Goal: Task Accomplishment & Management: Manage account settings

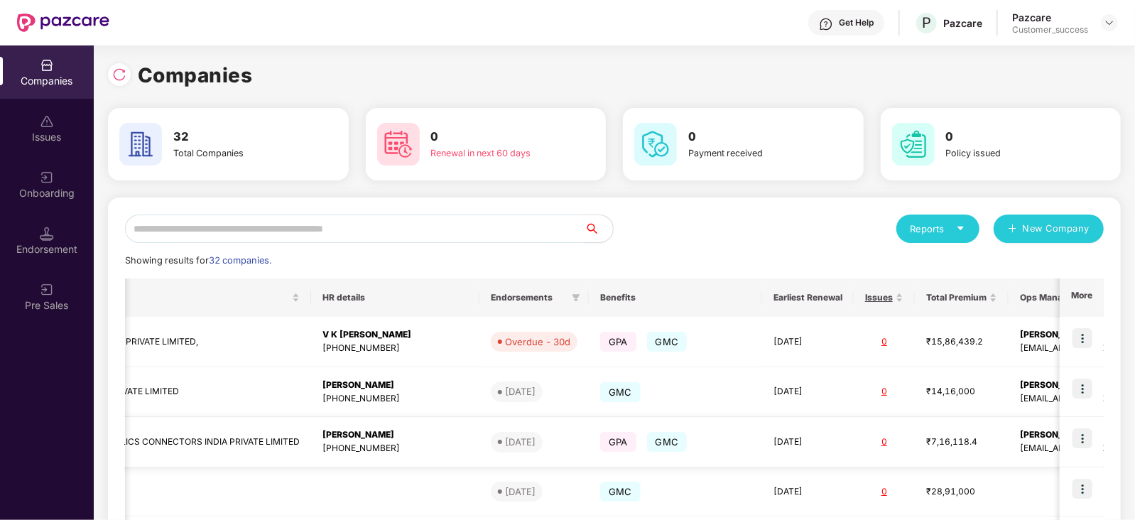
scroll to position [0, 399]
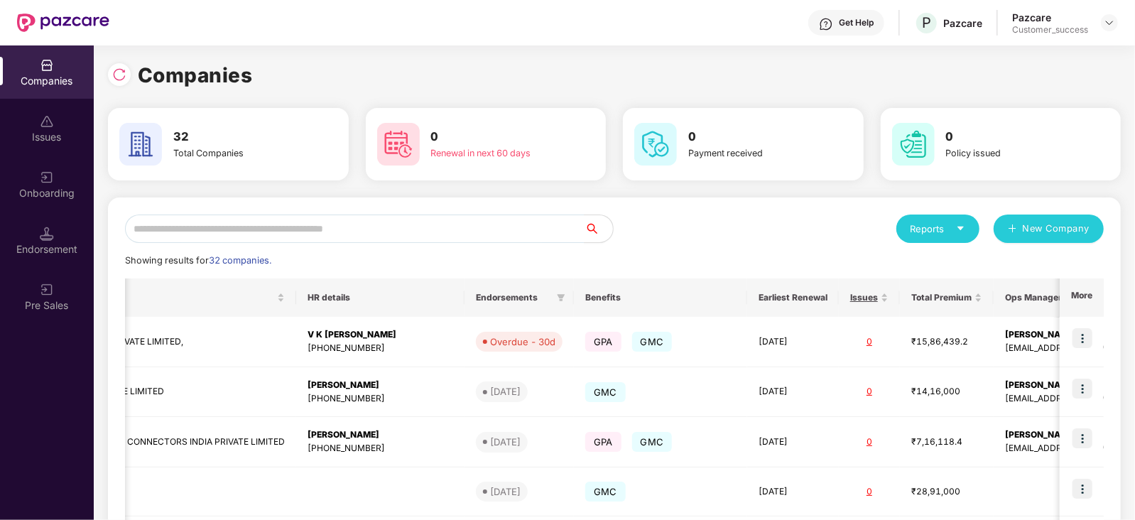
click at [958, 224] on icon "caret-down" at bounding box center [960, 228] width 9 height 9
click at [676, 221] on div "Reports New Company" at bounding box center [859, 229] width 489 height 28
click at [962, 230] on icon "caret-down" at bounding box center [960, 228] width 9 height 9
click at [935, 262] on div "Companies" at bounding box center [931, 266] width 52 height 16
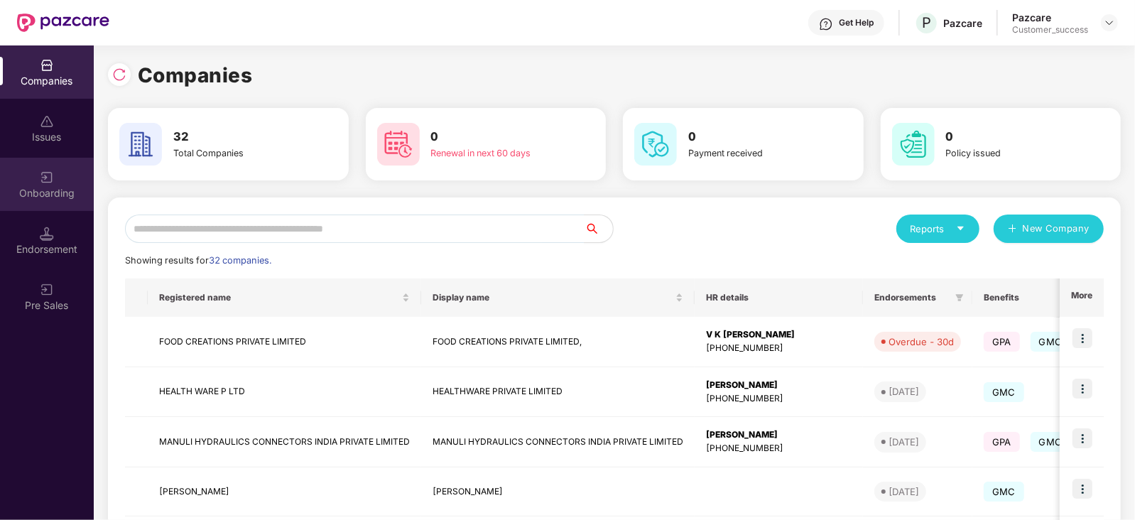
click at [53, 190] on div "Onboarding" at bounding box center [47, 193] width 94 height 14
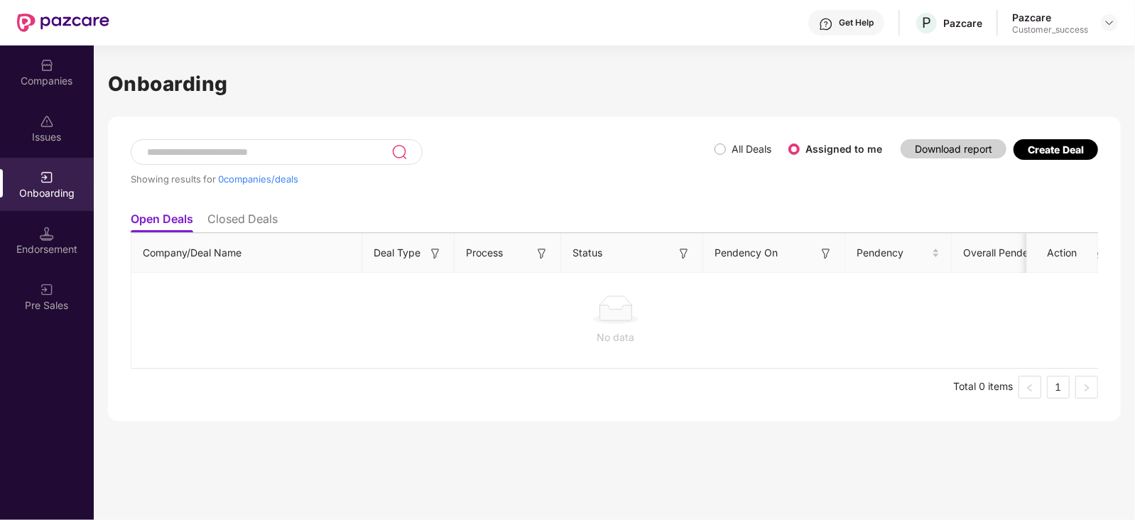
click at [727, 146] on span "All Deals" at bounding box center [751, 149] width 51 height 16
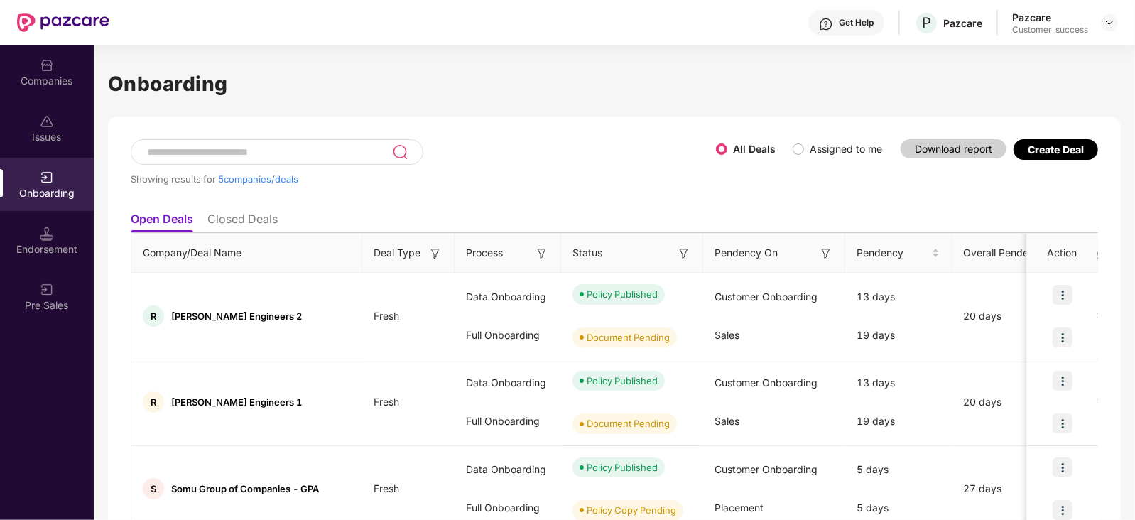
click at [274, 146] on input at bounding box center [269, 152] width 247 height 12
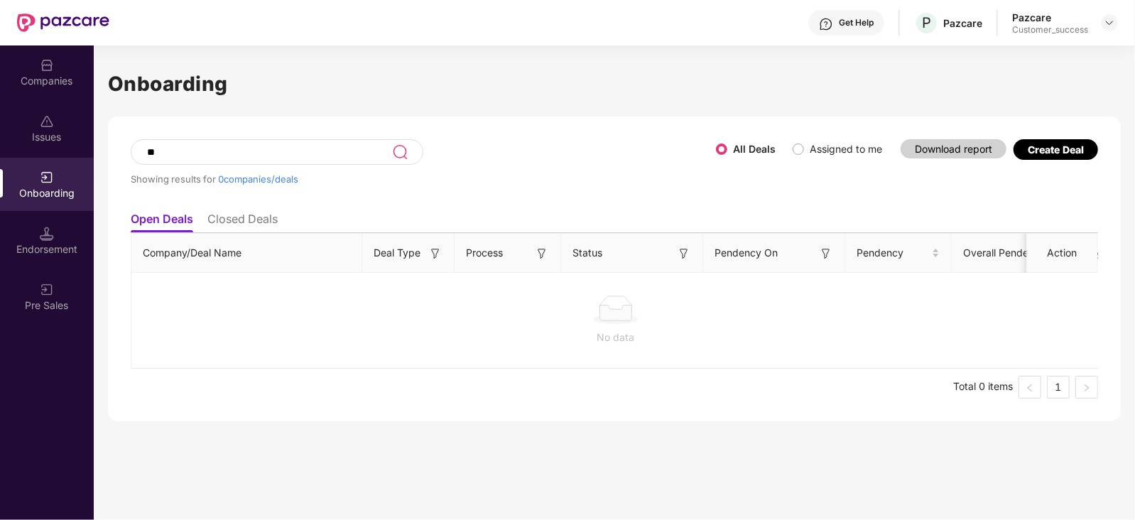
type input "*"
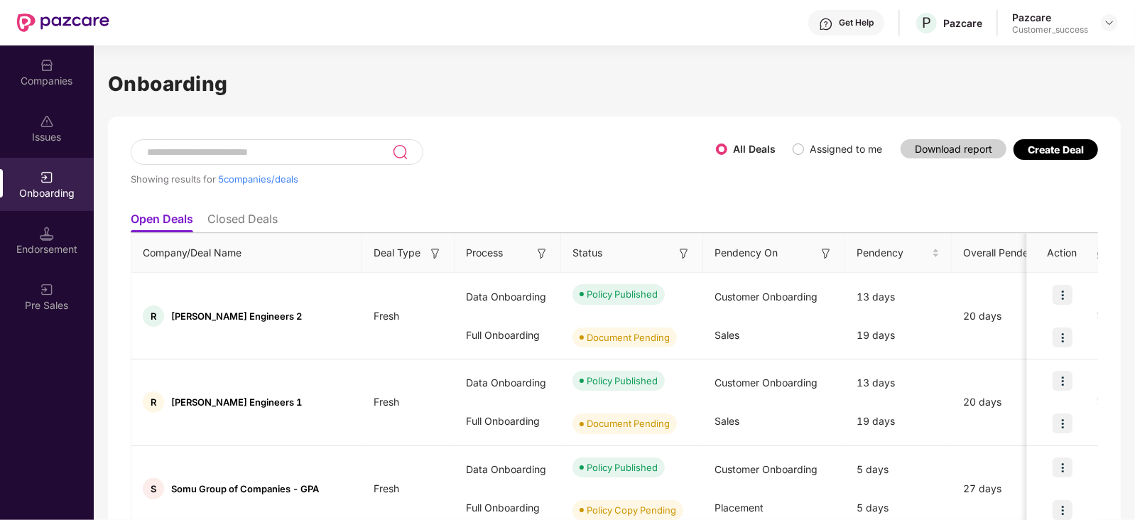
click at [504, 146] on div "Showing results for 5 companies/deals" at bounding box center [423, 171] width 585 height 65
click at [270, 154] on input at bounding box center [269, 152] width 247 height 12
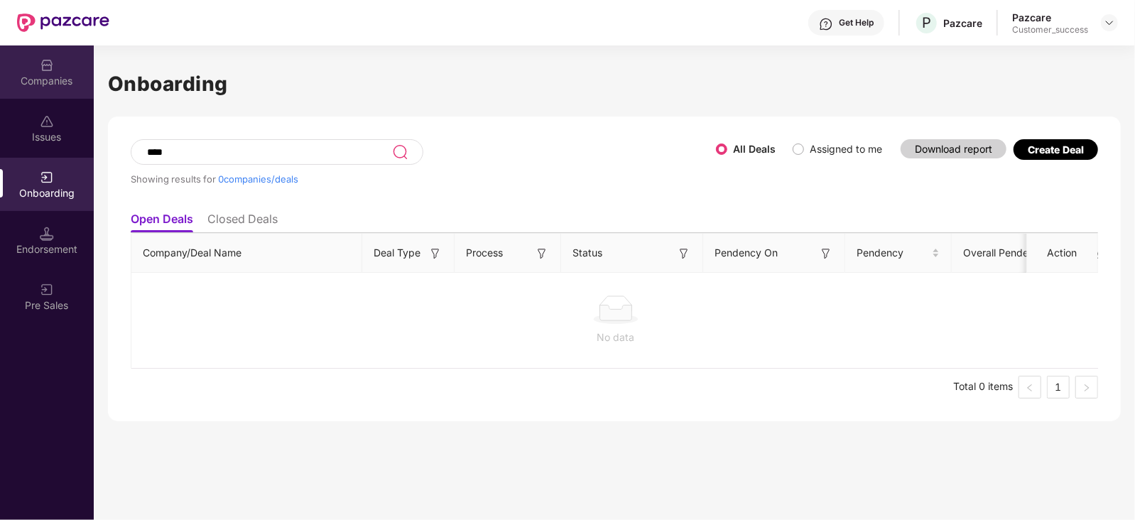
type input "****"
click at [55, 75] on div "Companies" at bounding box center [47, 81] width 94 height 14
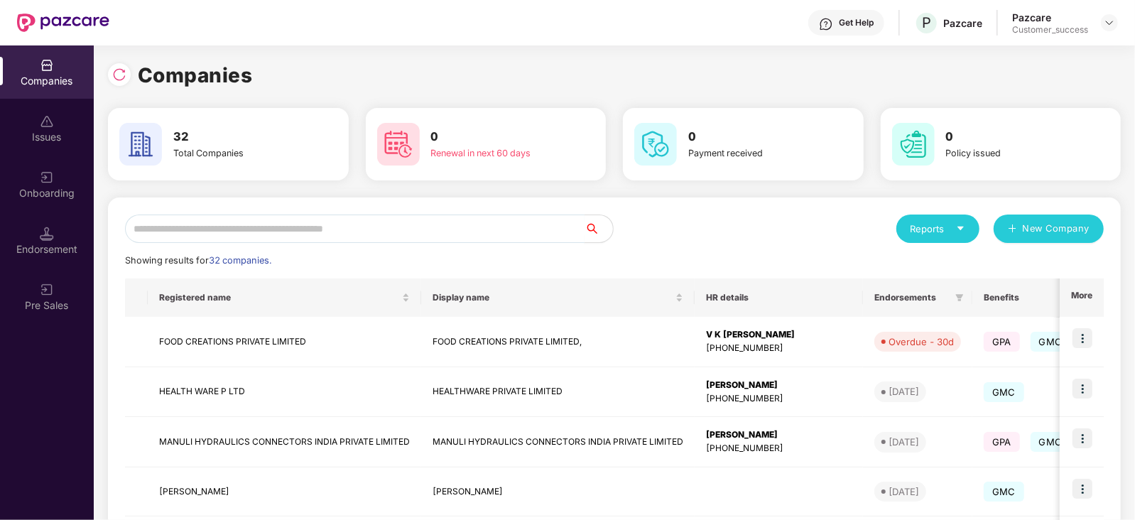
click at [231, 226] on input "text" at bounding box center [355, 229] width 460 height 28
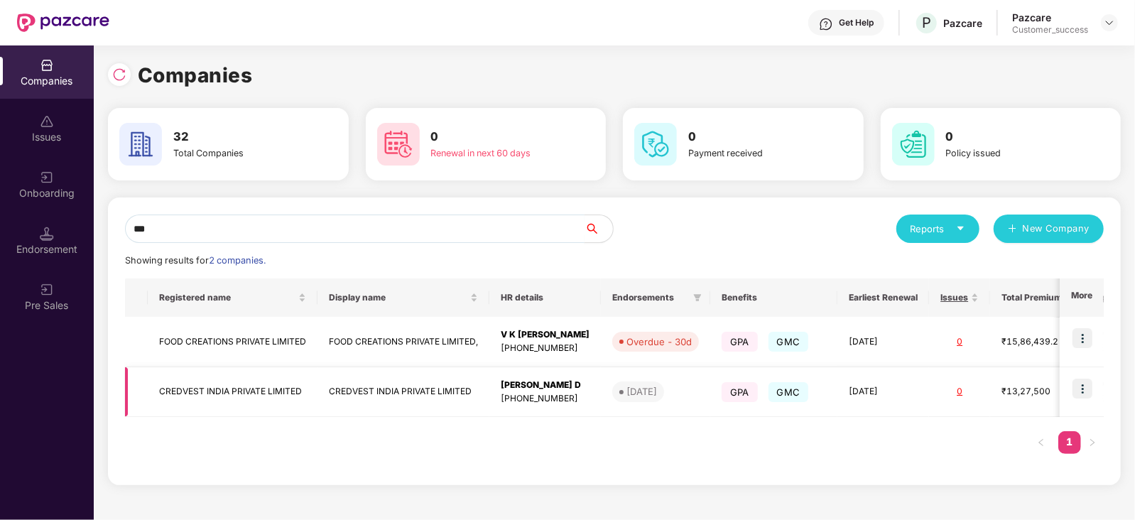
type input "***"
click at [1087, 390] on img at bounding box center [1083, 389] width 20 height 20
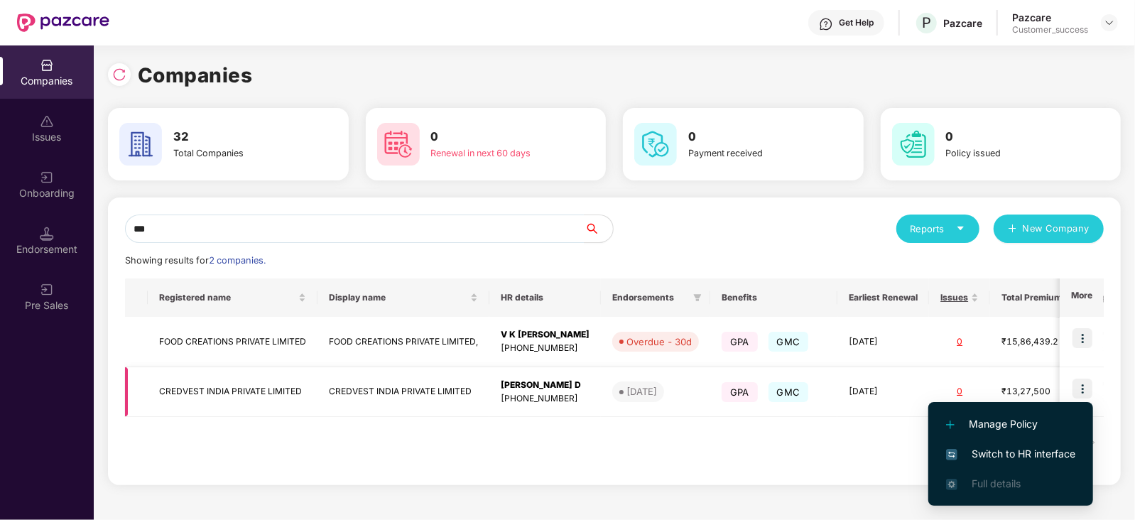
click at [1088, 389] on img at bounding box center [1083, 389] width 20 height 20
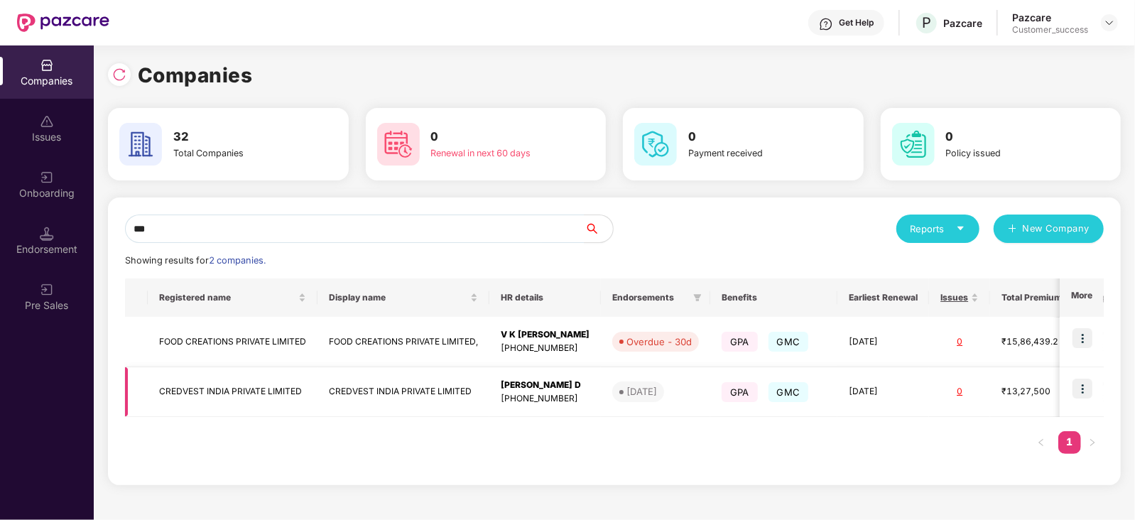
click at [1088, 389] on img at bounding box center [1083, 389] width 20 height 20
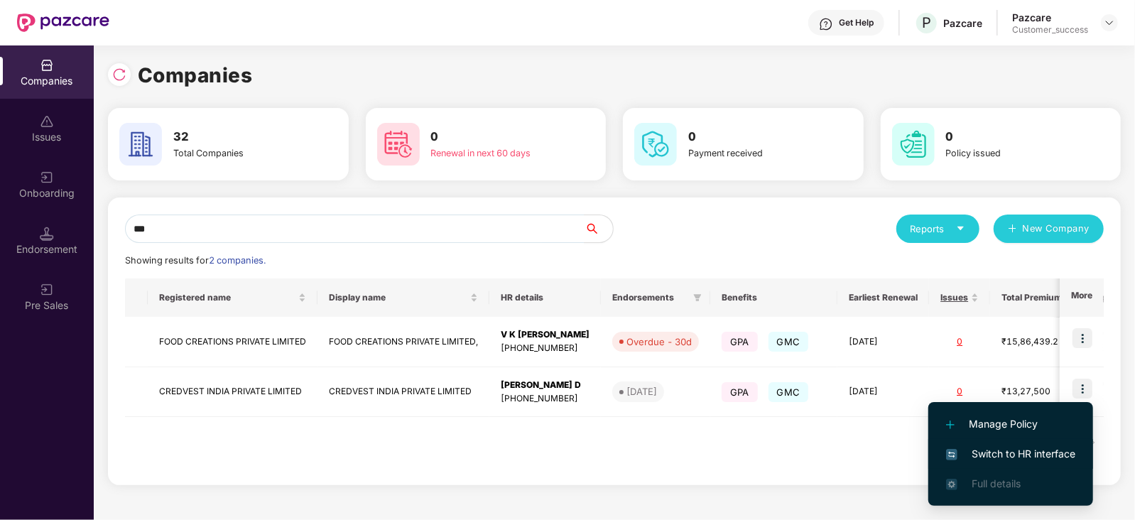
click at [1023, 449] on span "Switch to HR interface" at bounding box center [1010, 454] width 129 height 16
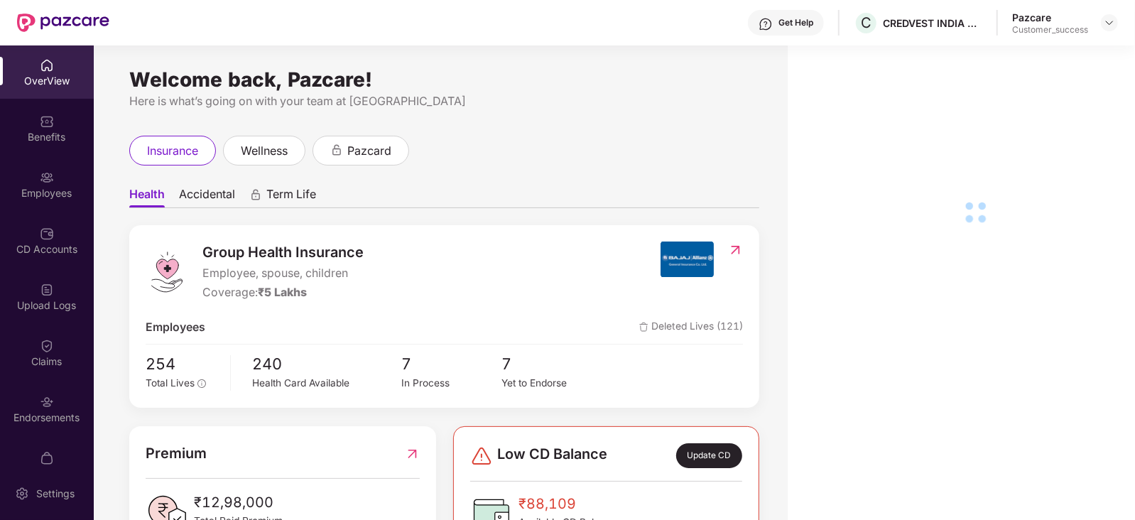
click at [66, 188] on div "Employees" at bounding box center [47, 193] width 94 height 14
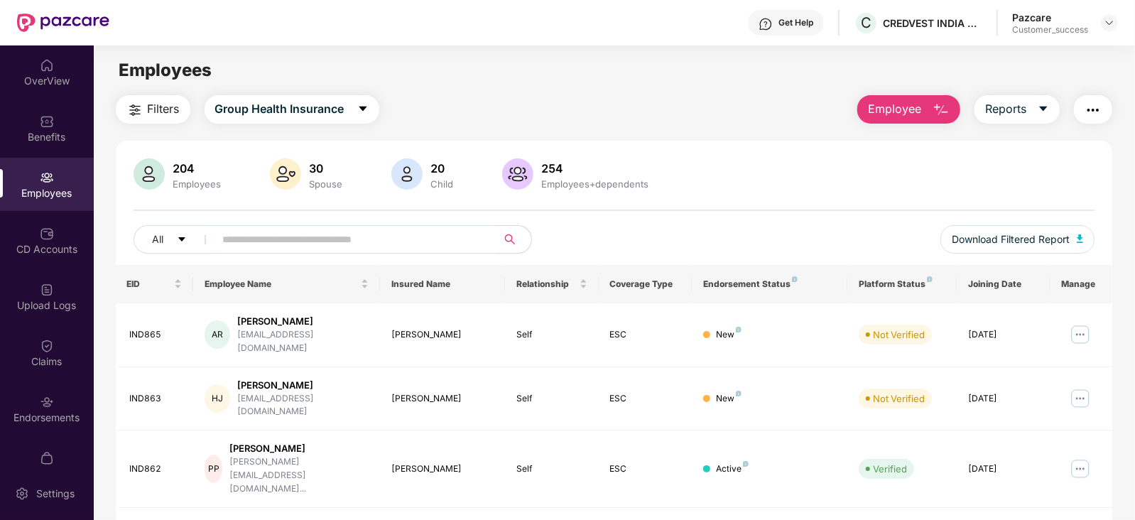
click at [153, 108] on span "Filters" at bounding box center [164, 109] width 32 height 18
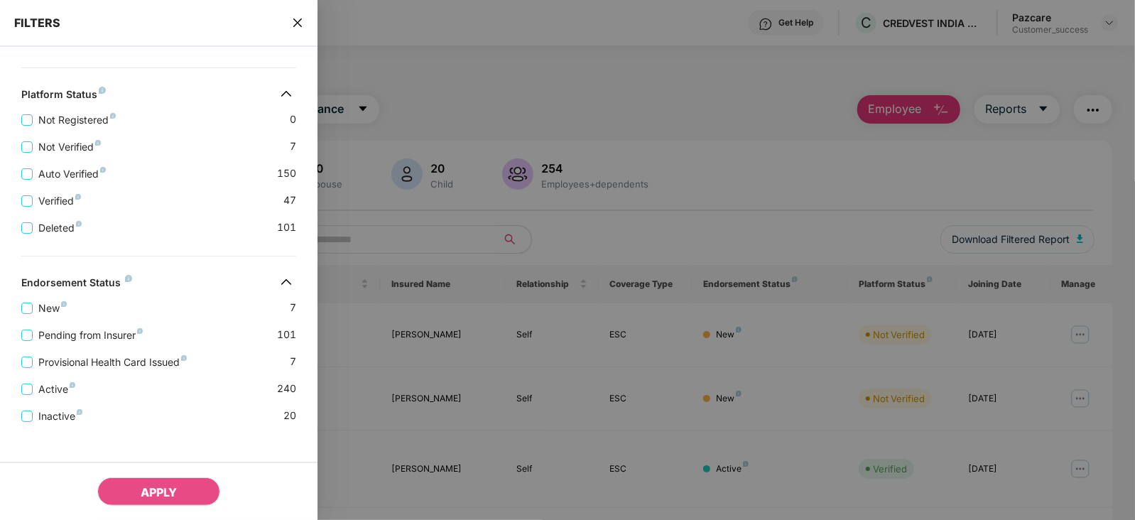
scroll to position [401, 0]
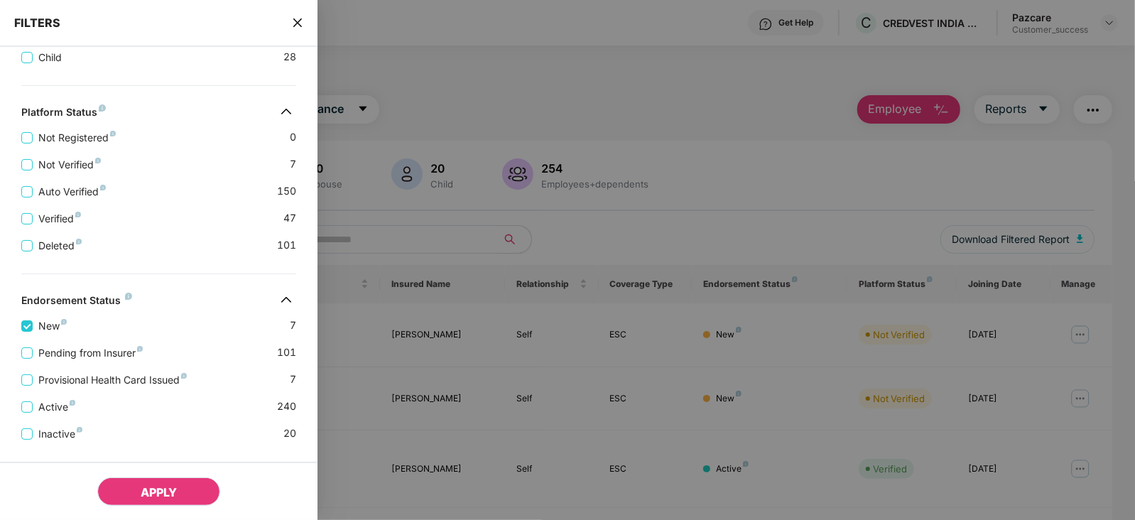
click at [164, 494] on span "APPLY" at bounding box center [159, 492] width 36 height 14
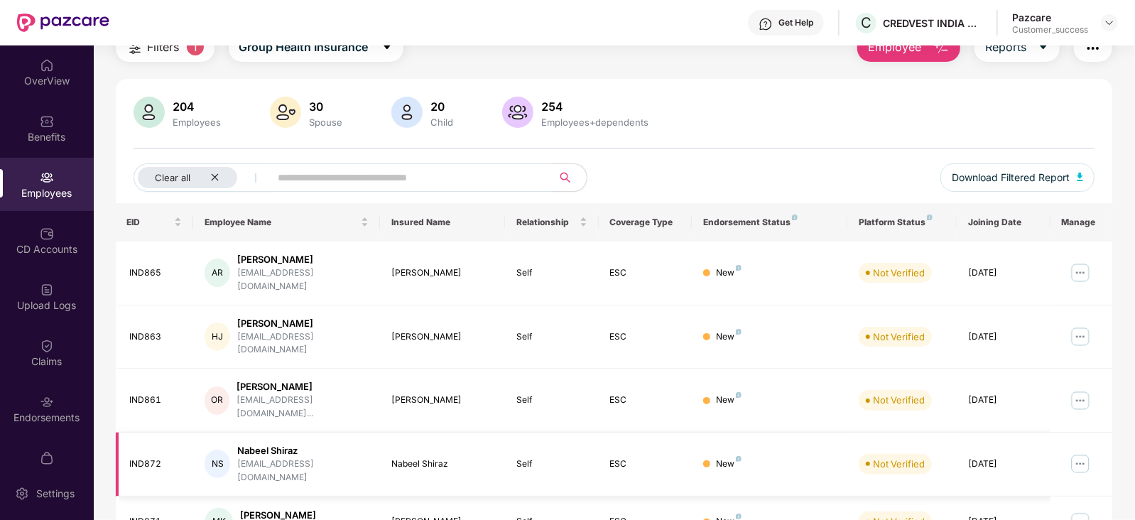
scroll to position [61, 0]
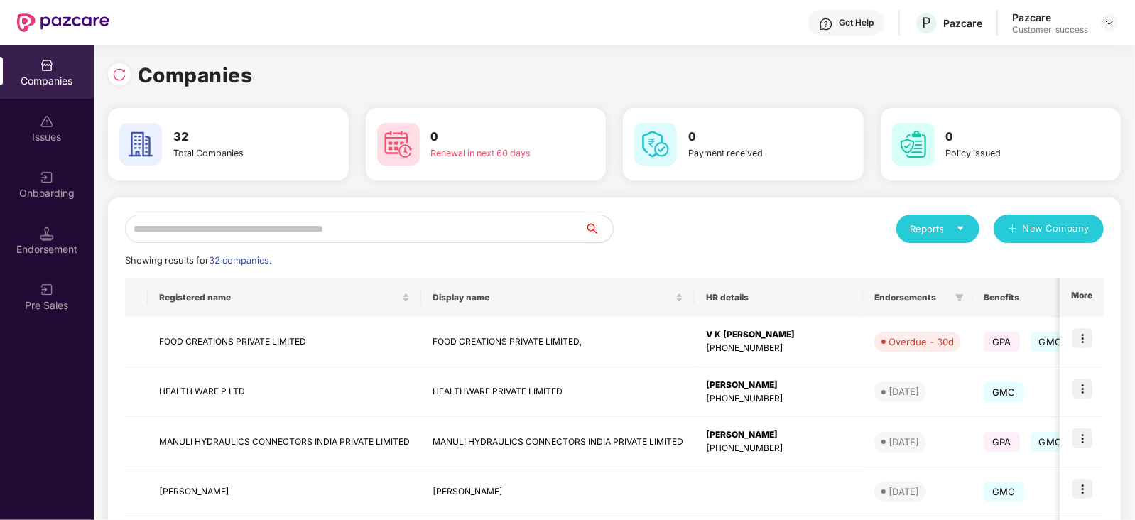
click at [261, 236] on input "text" at bounding box center [355, 229] width 460 height 28
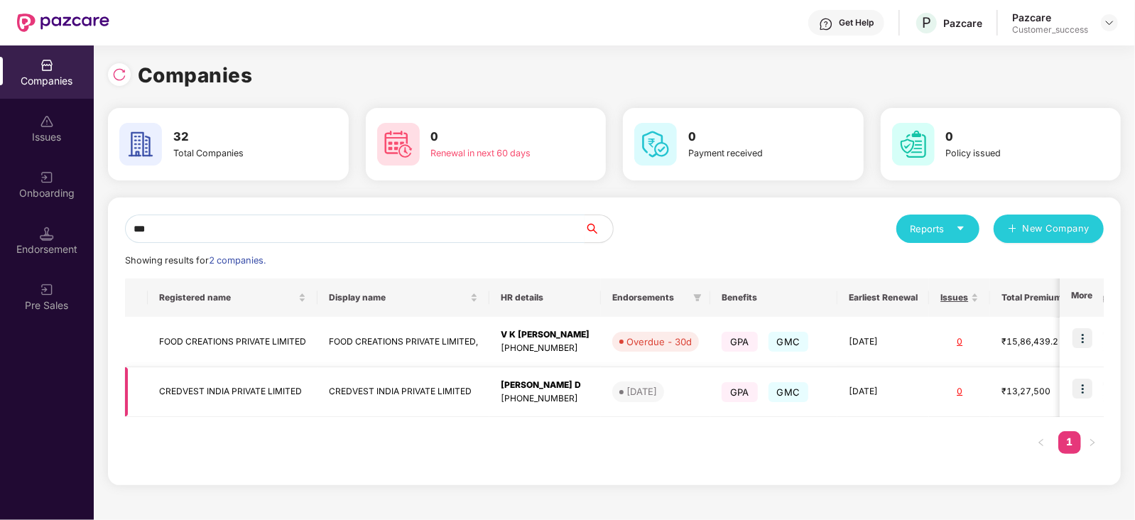
type input "***"
click at [1087, 389] on img at bounding box center [1083, 389] width 20 height 20
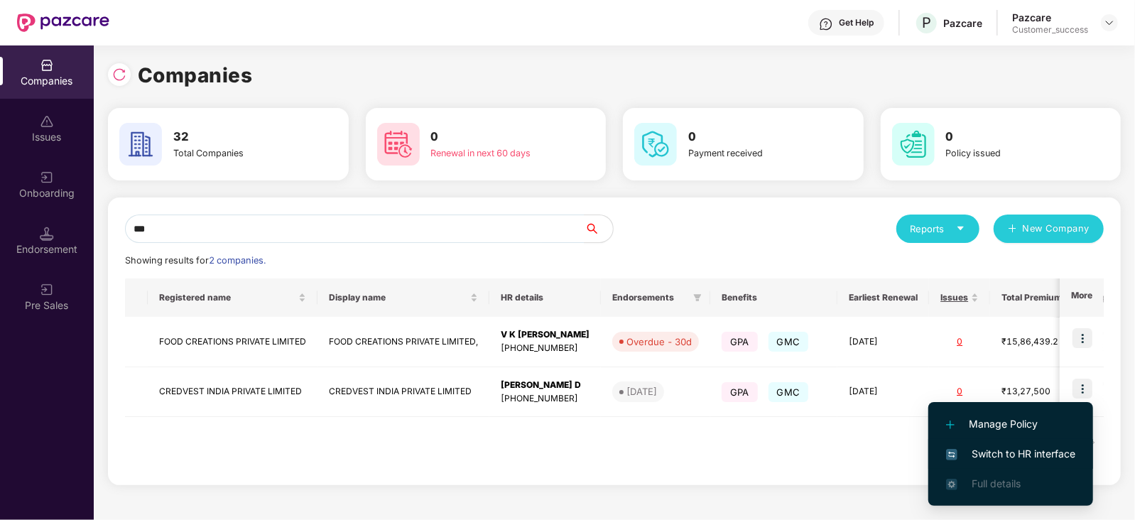
click at [1028, 451] on span "Switch to HR interface" at bounding box center [1010, 454] width 129 height 16
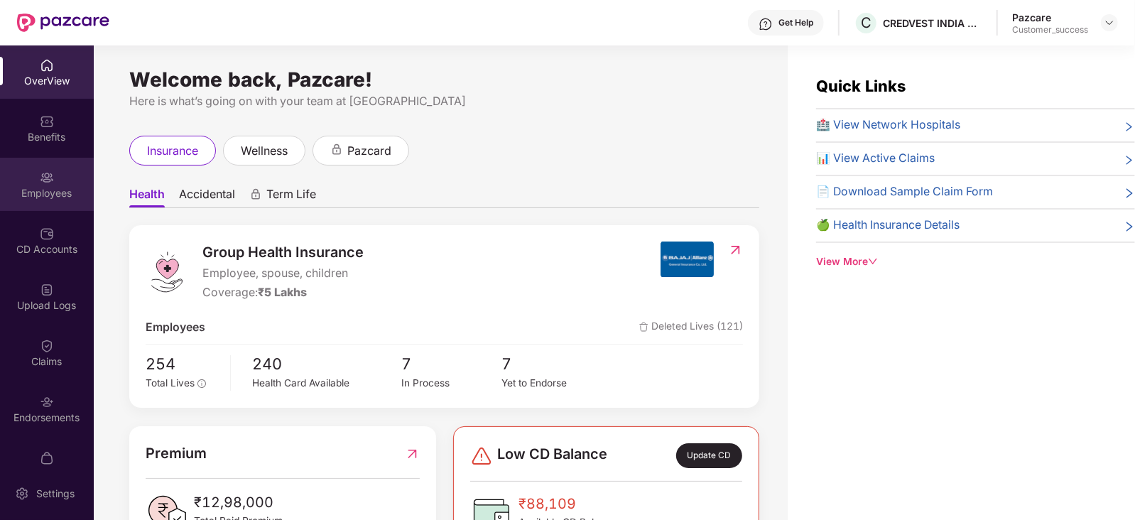
click at [54, 195] on div "Employees" at bounding box center [47, 193] width 94 height 14
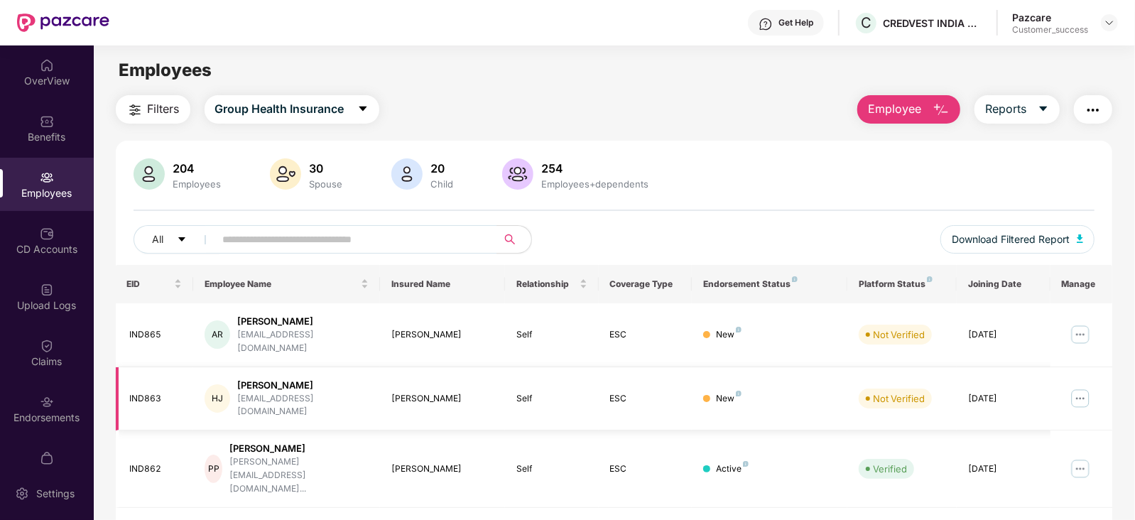
scroll to position [15, 0]
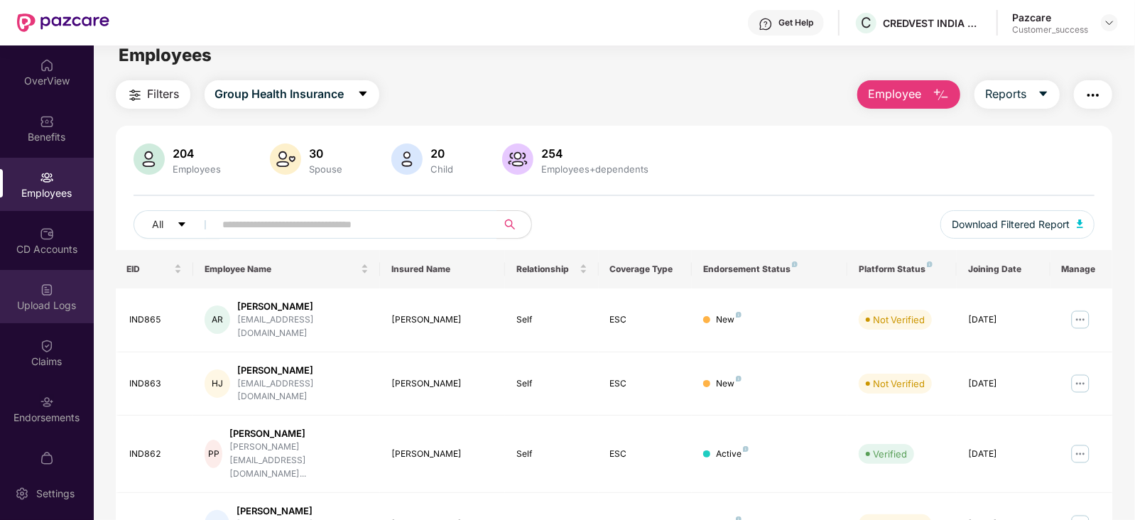
click at [31, 298] on div "Upload Logs" at bounding box center [47, 305] width 94 height 14
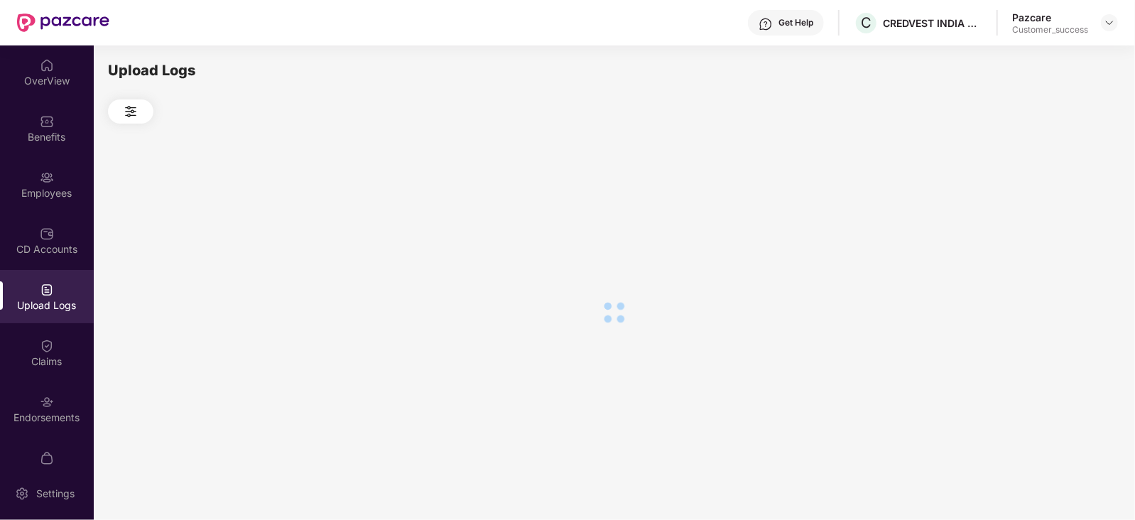
scroll to position [0, 0]
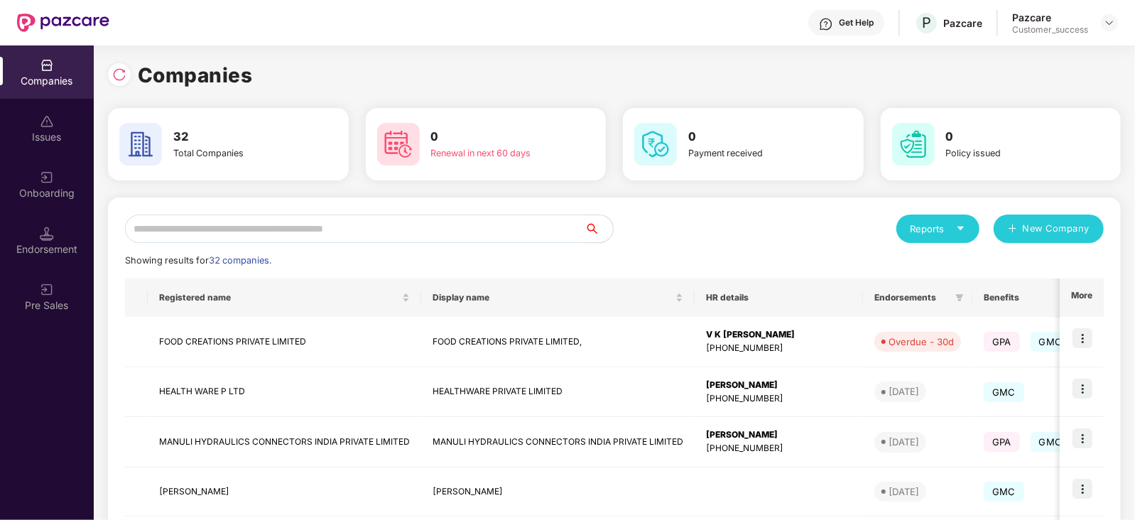
click at [193, 227] on input "text" at bounding box center [355, 229] width 460 height 28
type input "*"
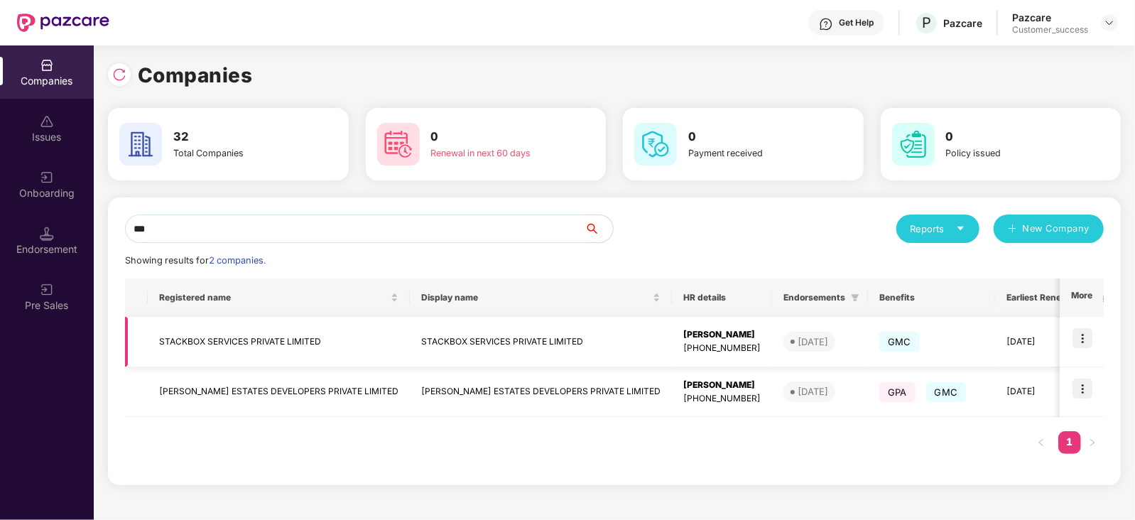
type input "***"
click at [1084, 342] on img at bounding box center [1083, 338] width 20 height 20
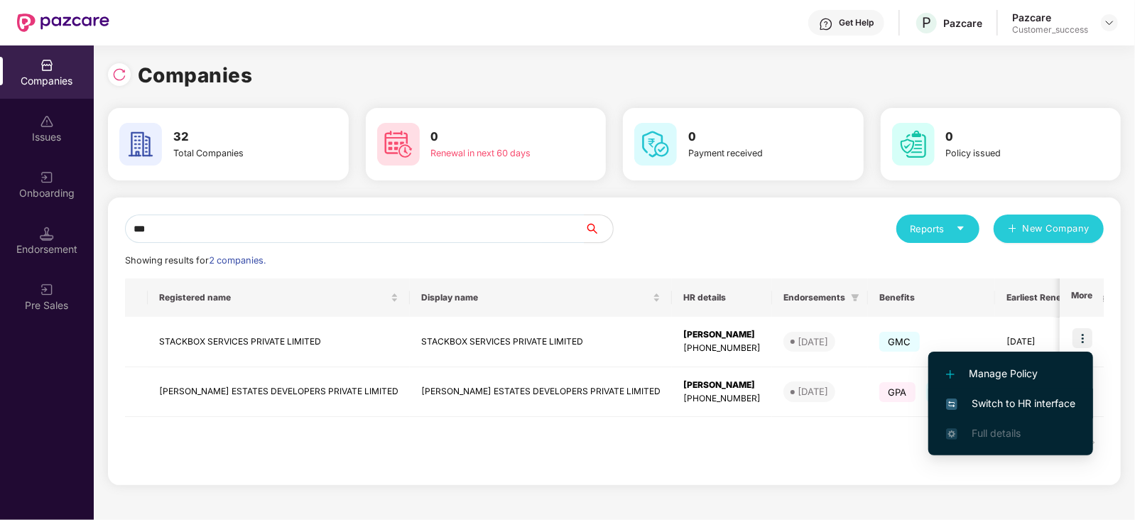
click at [1036, 399] on span "Switch to HR interface" at bounding box center [1010, 404] width 129 height 16
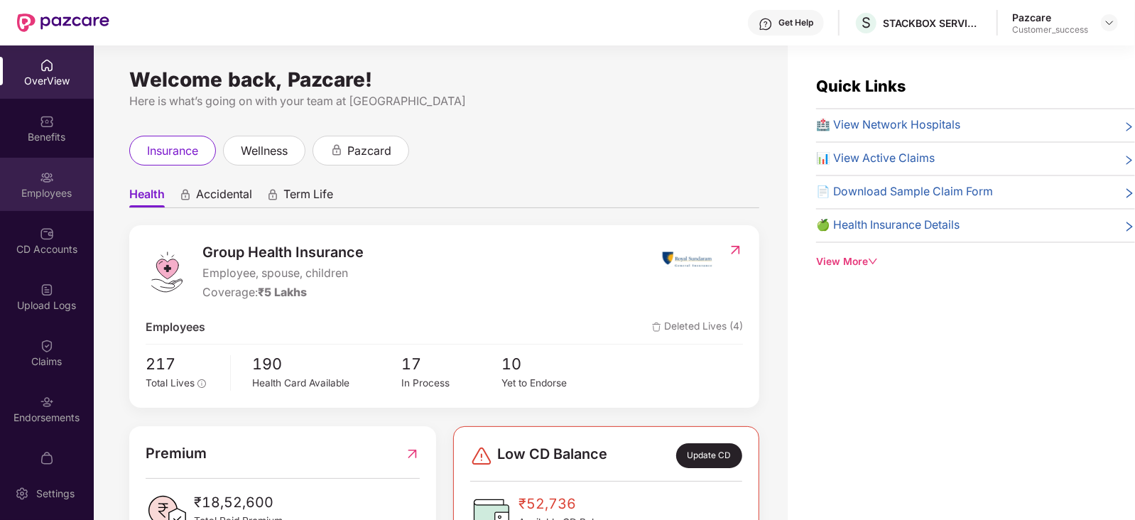
click at [53, 193] on div "Employees" at bounding box center [47, 193] width 94 height 14
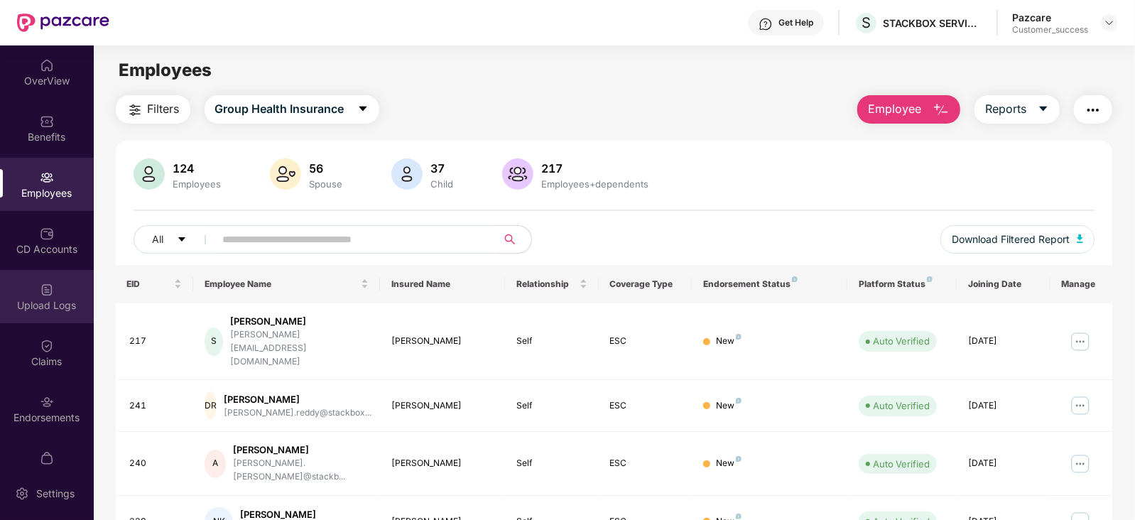
click at [40, 290] on img at bounding box center [47, 290] width 14 height 14
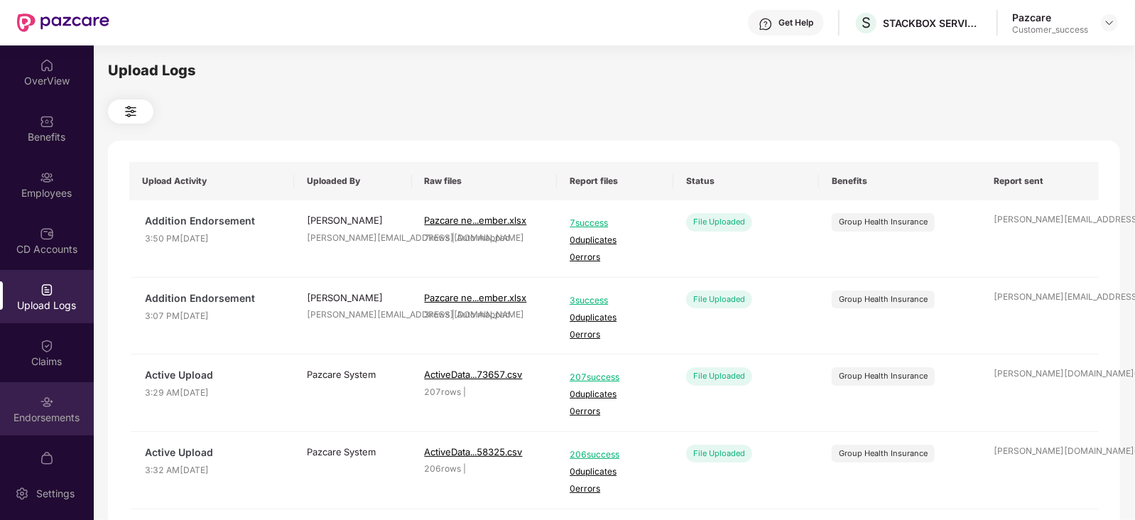
click at [30, 417] on div "Endorsements" at bounding box center [47, 418] width 94 height 14
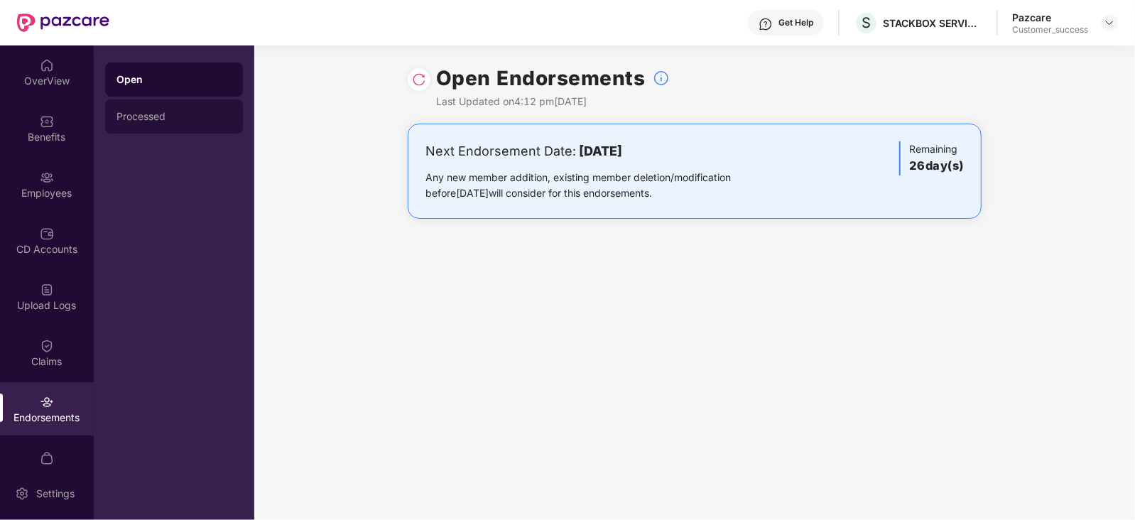
click at [144, 116] on div "Processed" at bounding box center [174, 116] width 115 height 11
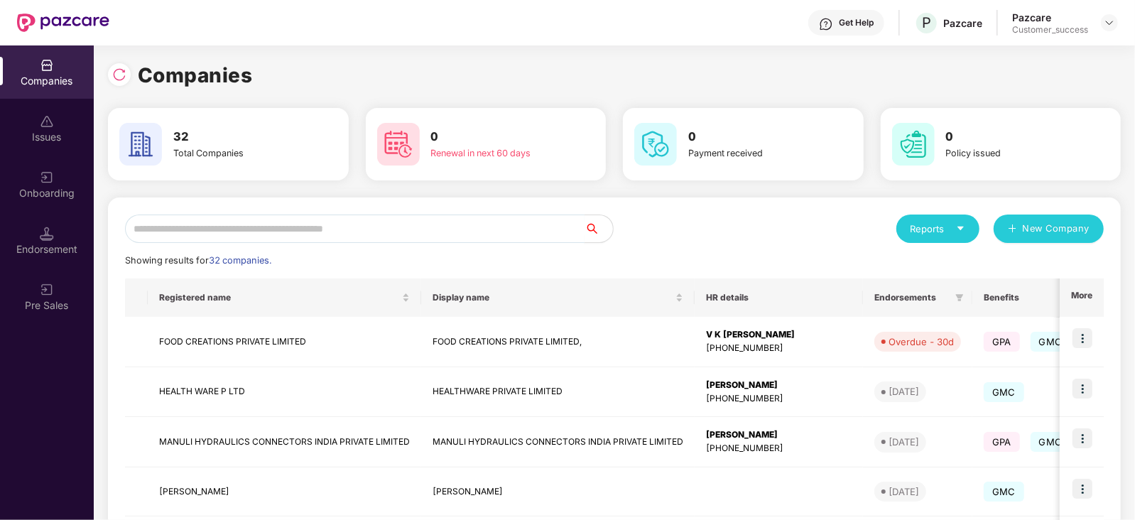
click at [245, 222] on input "text" at bounding box center [355, 229] width 460 height 28
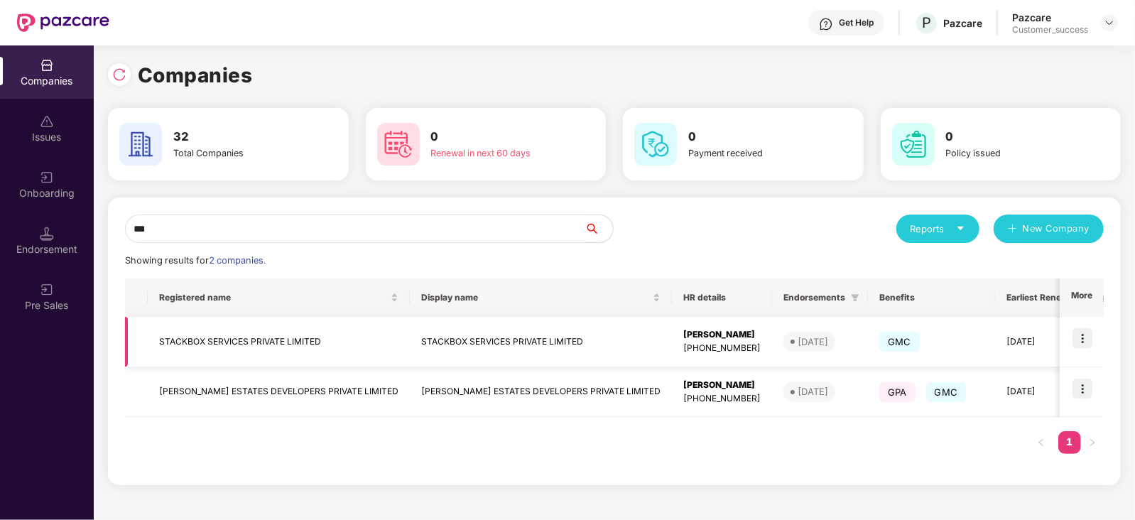
scroll to position [0, 257]
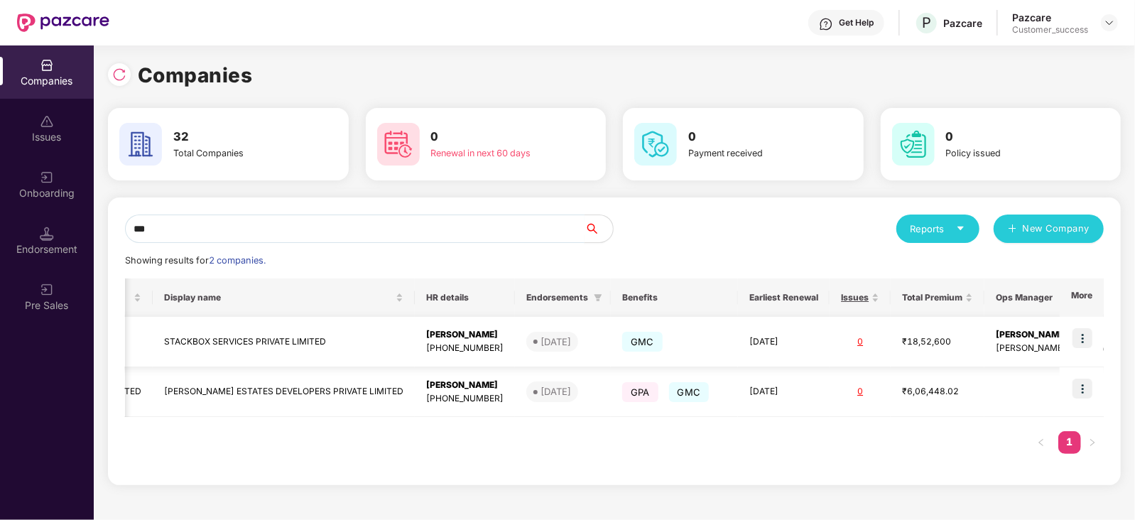
type input "***"
click at [1080, 338] on img at bounding box center [1083, 338] width 20 height 20
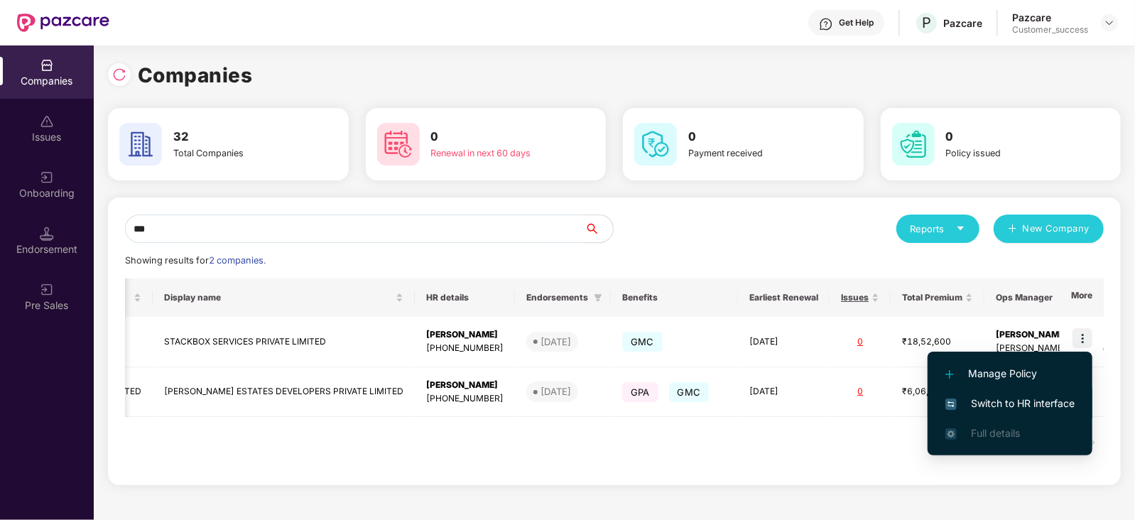
click at [1041, 405] on span "Switch to HR interface" at bounding box center [1010, 404] width 129 height 16
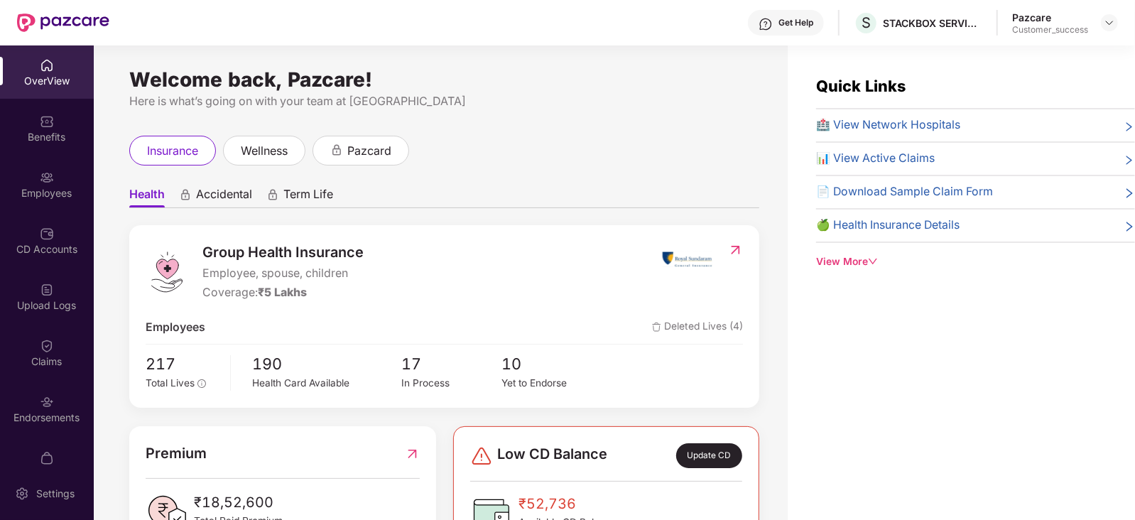
click at [717, 288] on div at bounding box center [702, 272] width 82 height 60
click at [53, 239] on div "CD Accounts" at bounding box center [47, 240] width 94 height 53
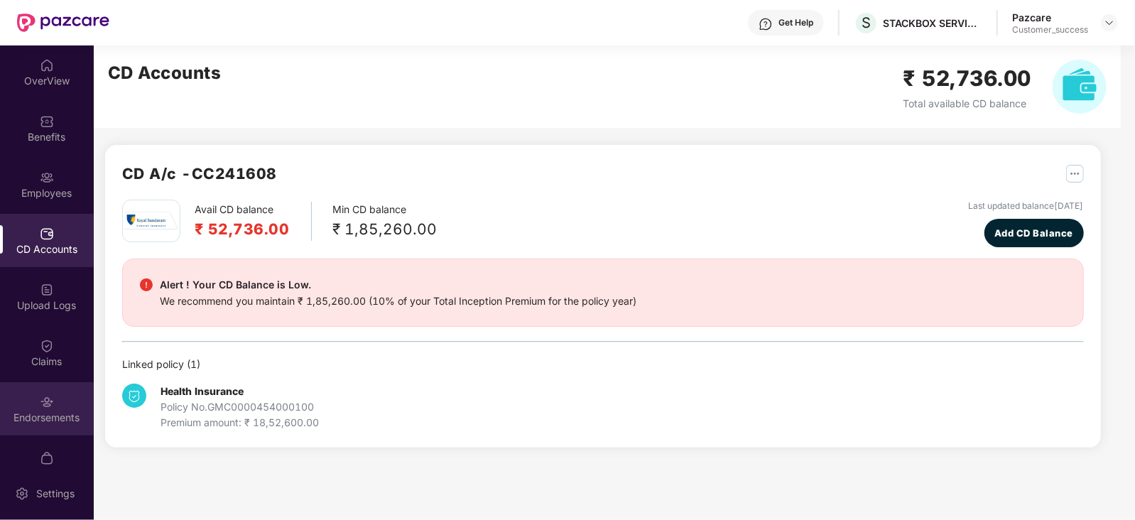
click at [57, 409] on div "Endorsements" at bounding box center [47, 408] width 94 height 53
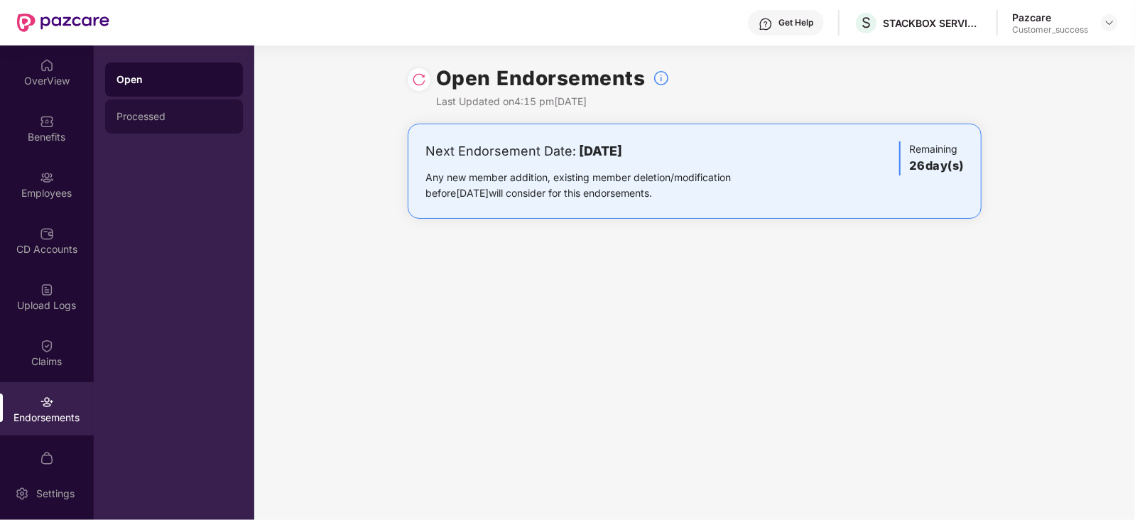
click at [126, 115] on div "Processed" at bounding box center [174, 116] width 115 height 11
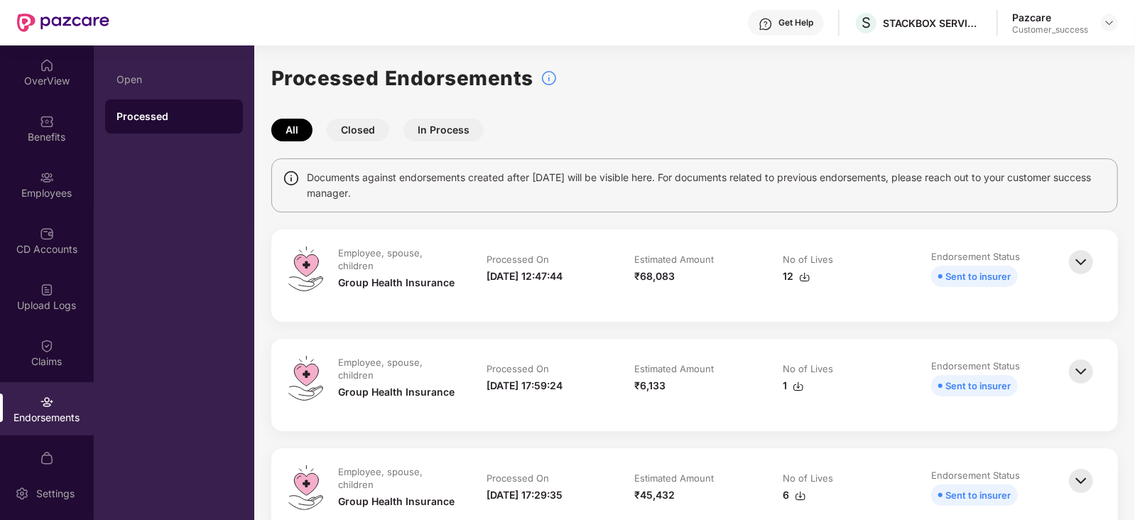
click at [1082, 263] on img at bounding box center [1081, 262] width 31 height 31
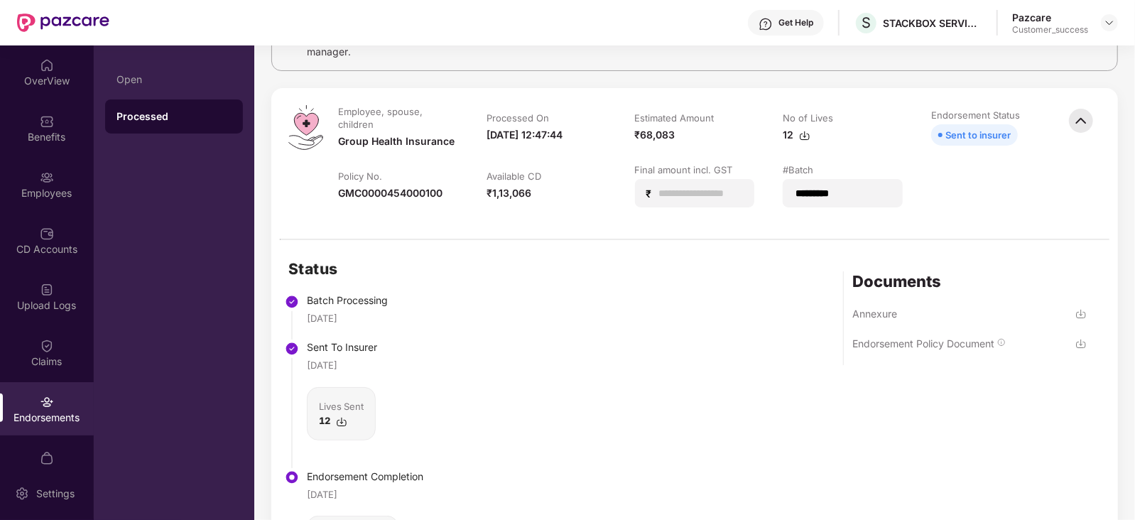
scroll to position [141, 0]
click at [803, 132] on img at bounding box center [804, 135] width 11 height 11
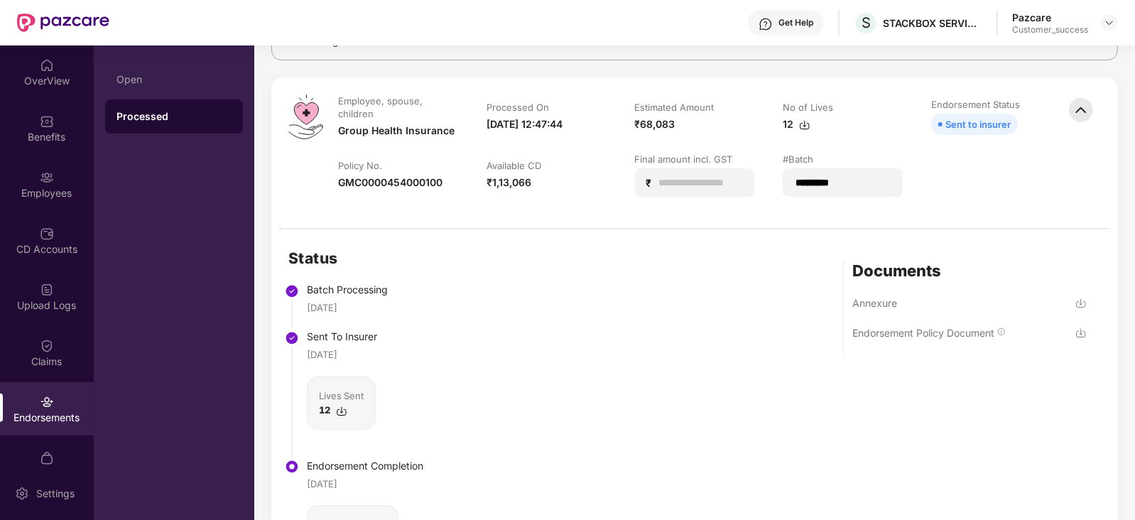
scroll to position [0, 0]
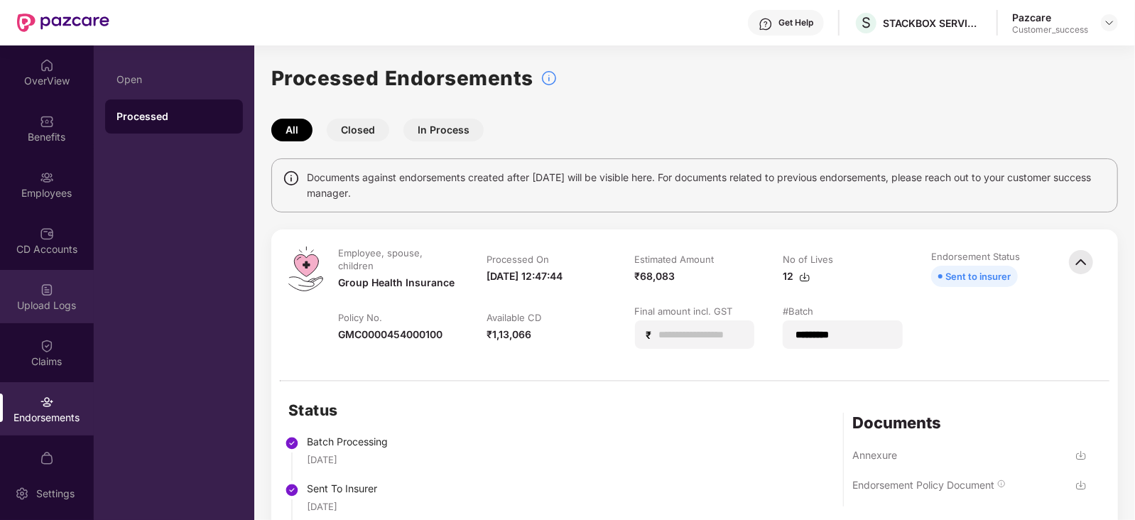
click at [53, 292] on div "Upload Logs" at bounding box center [47, 296] width 94 height 53
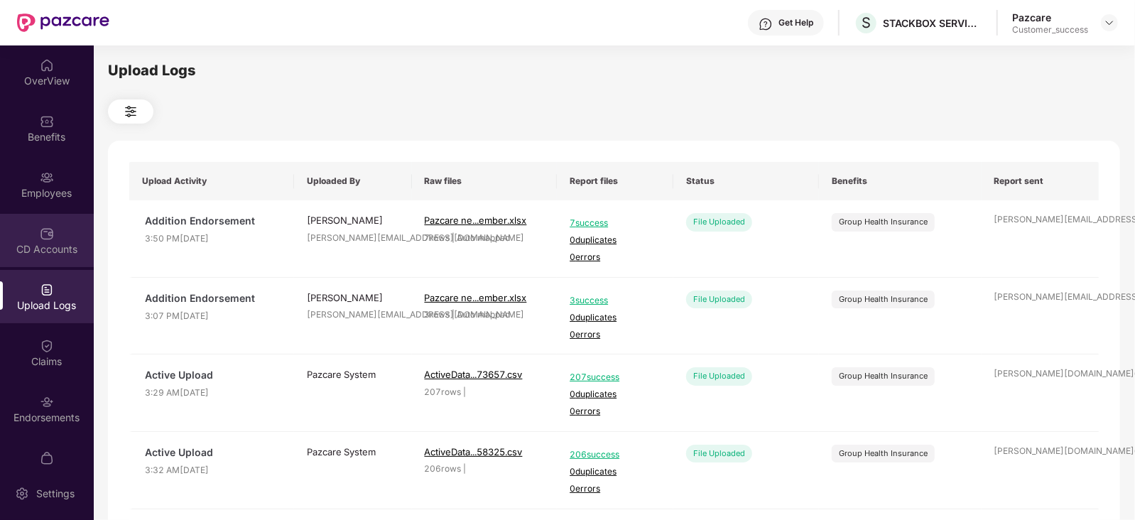
click at [54, 250] on div "CD Accounts" at bounding box center [47, 249] width 94 height 14
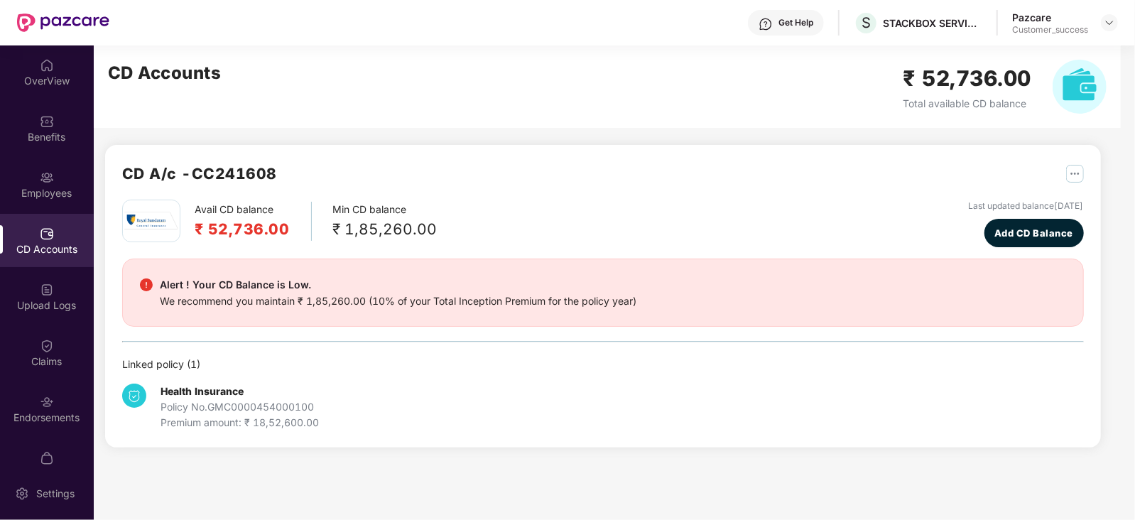
click at [946, 92] on h2 "₹ 52,736.00" at bounding box center [968, 78] width 129 height 33
drag, startPoint x: 291, startPoint y: 232, endPoint x: 192, endPoint y: 207, distance: 102.5
click at [192, 207] on div "Avail CD balance ₹ 52,736.00 Min CD balance ₹ 1,85,260.00" at bounding box center [279, 221] width 315 height 43
copy div "Avail CD balance ₹ 52,736.00"
click at [247, 222] on h2 "₹ 52,736.00" at bounding box center [242, 228] width 95 height 23
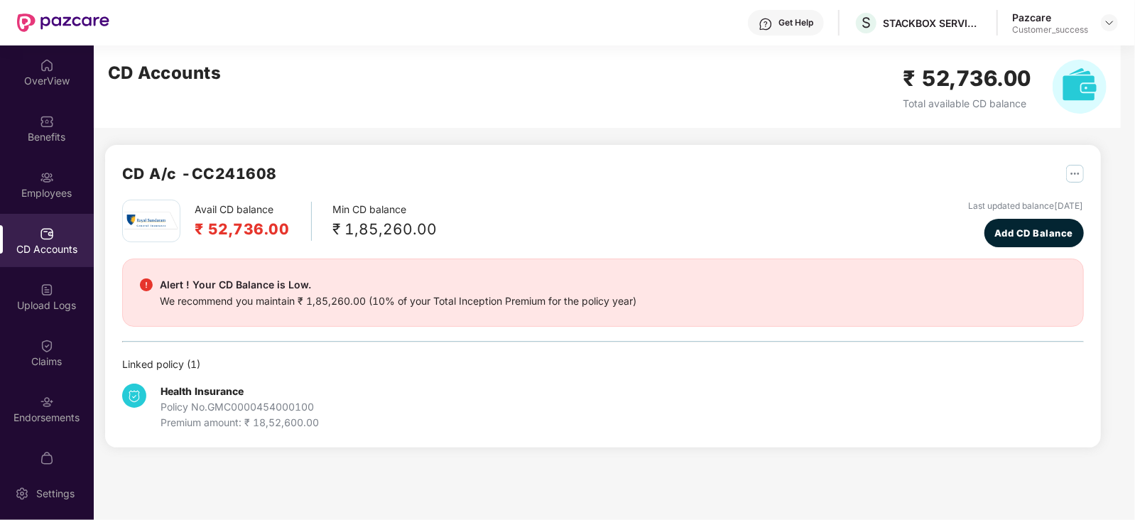
click at [247, 222] on h2 "₹ 52,736.00" at bounding box center [242, 228] width 95 height 23
copy h2 "52,736.00"
click at [56, 179] on div "Employees" at bounding box center [47, 184] width 94 height 53
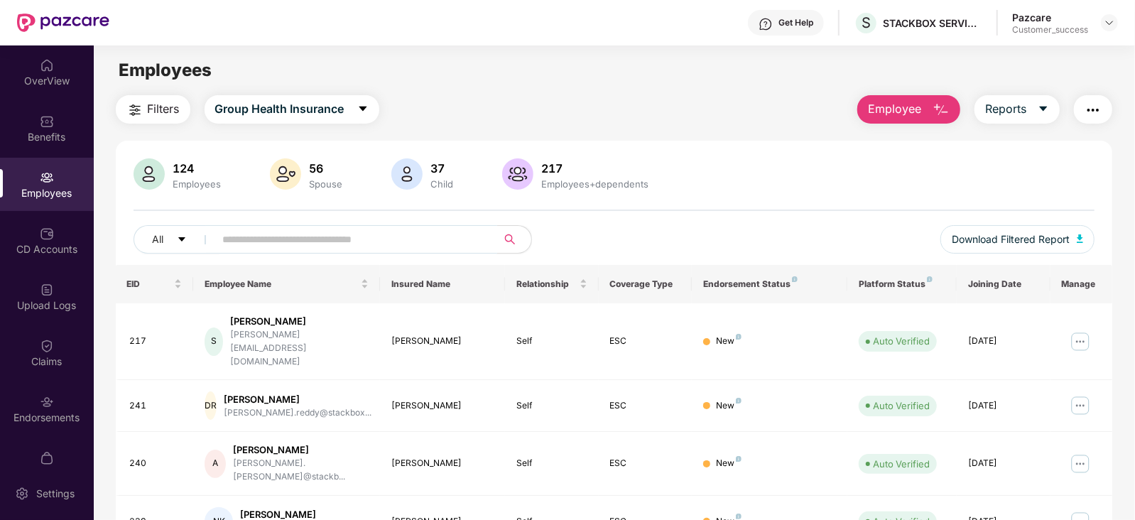
click at [266, 244] on input "text" at bounding box center [350, 239] width 255 height 21
paste input "***"
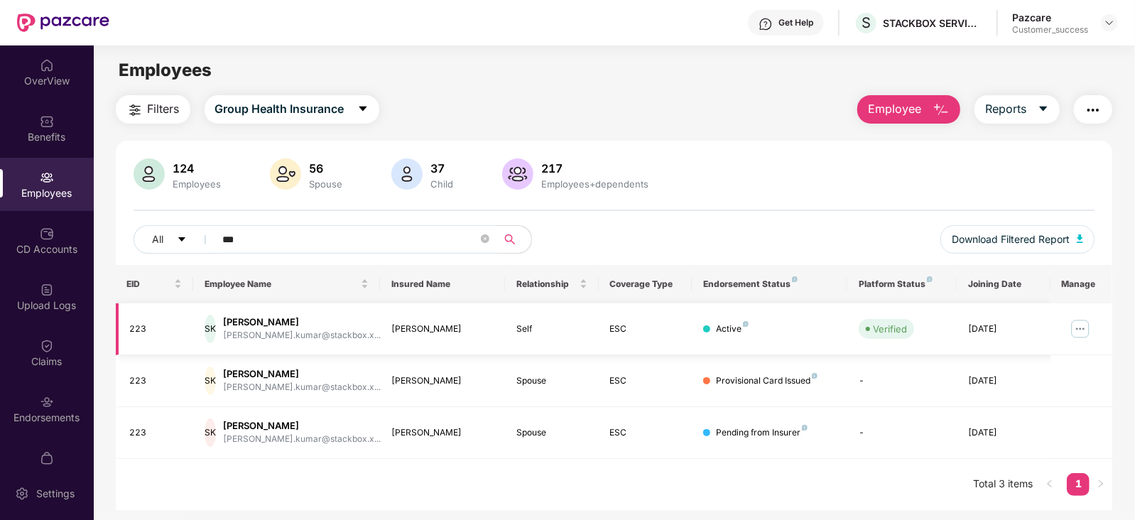
type input "***"
click at [1081, 323] on img at bounding box center [1080, 329] width 23 height 23
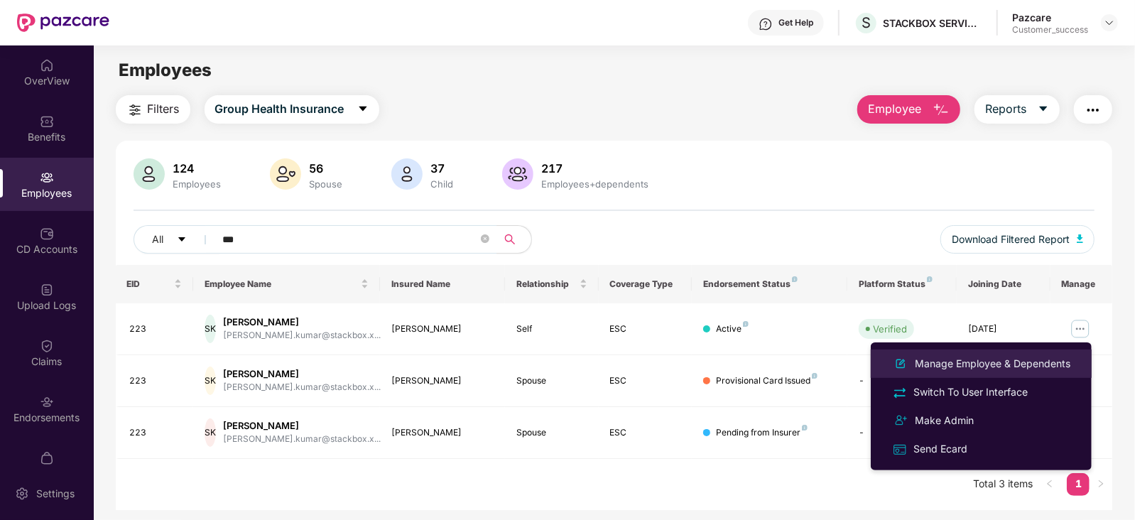
click at [1038, 358] on div "Manage Employee & Dependents" at bounding box center [992, 364] width 161 height 16
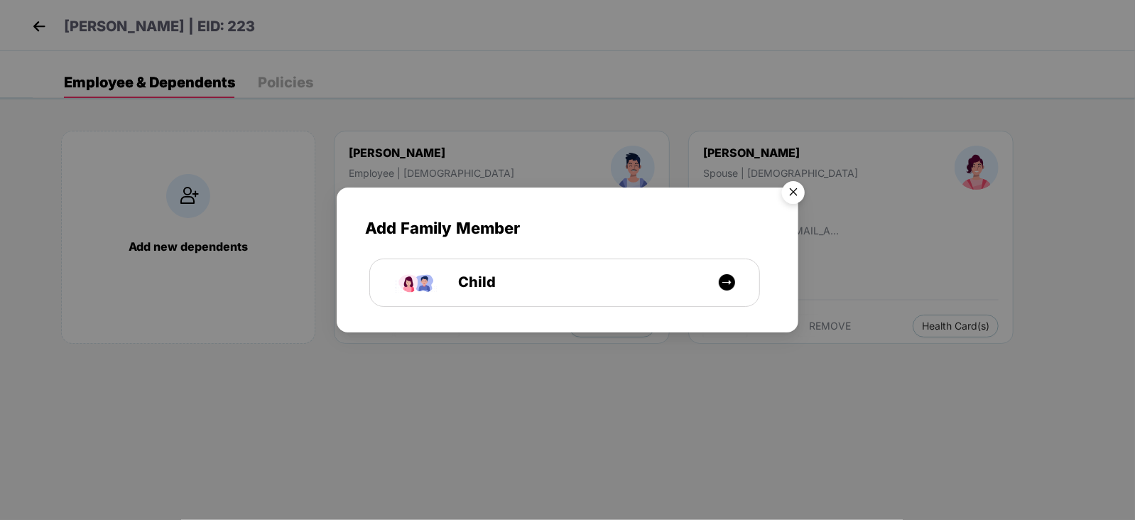
click at [794, 196] on img "Close" at bounding box center [794, 195] width 40 height 40
